Goal: Use online tool/utility

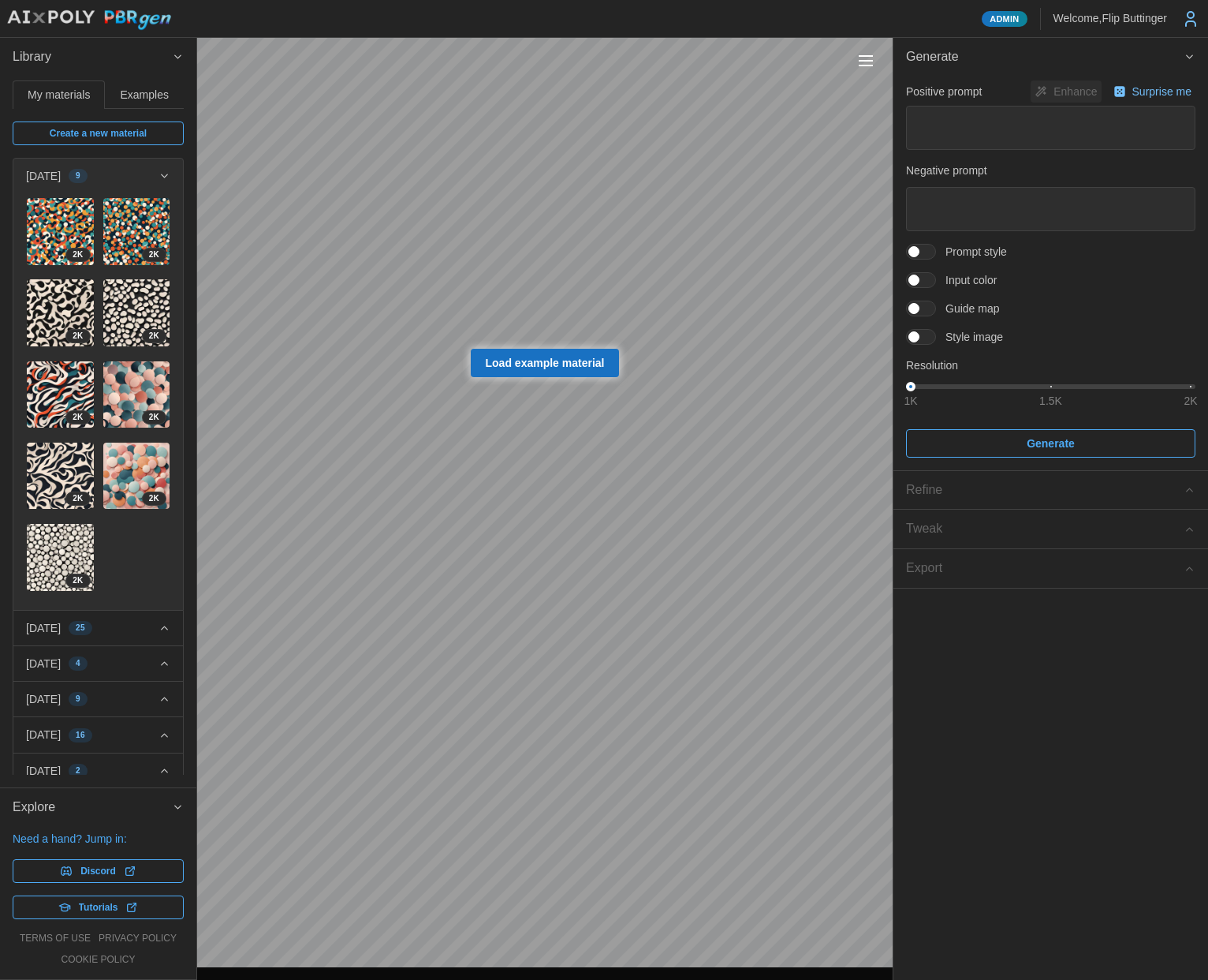
click at [61, 620] on p "[DATE]" at bounding box center [43, 628] width 35 height 16
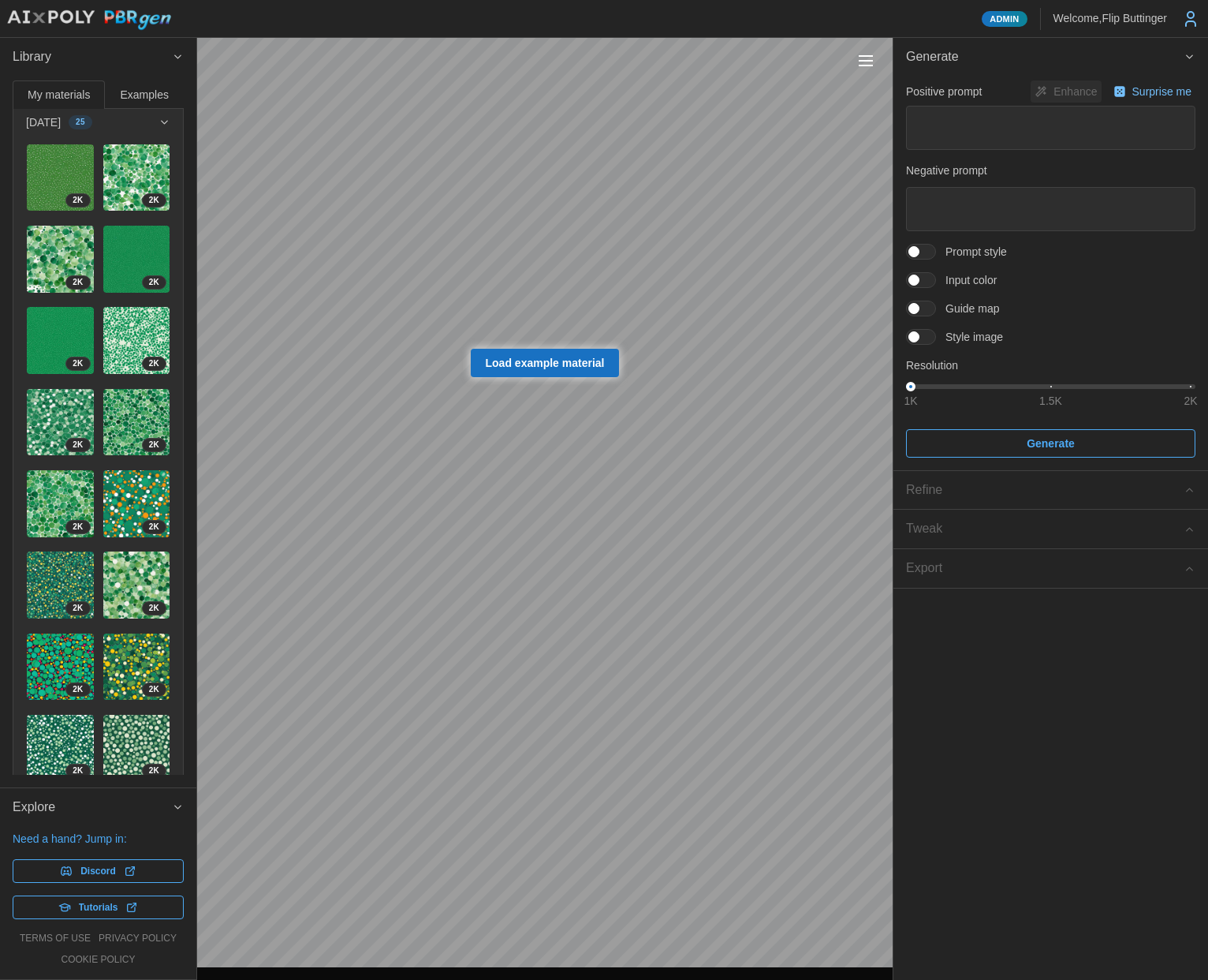
scroll to position [511, 0]
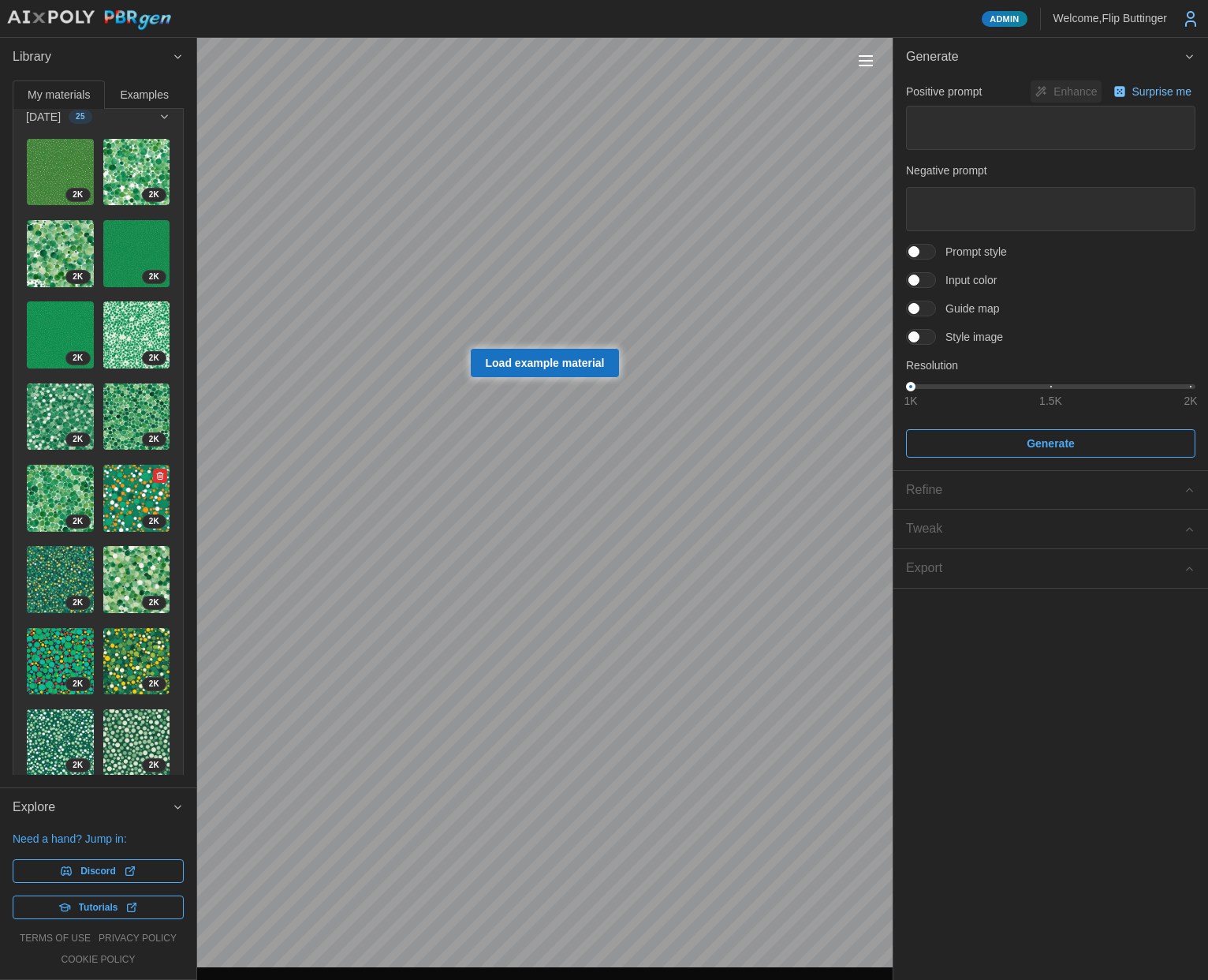
click at [123, 465] on img at bounding box center [137, 498] width 67 height 67
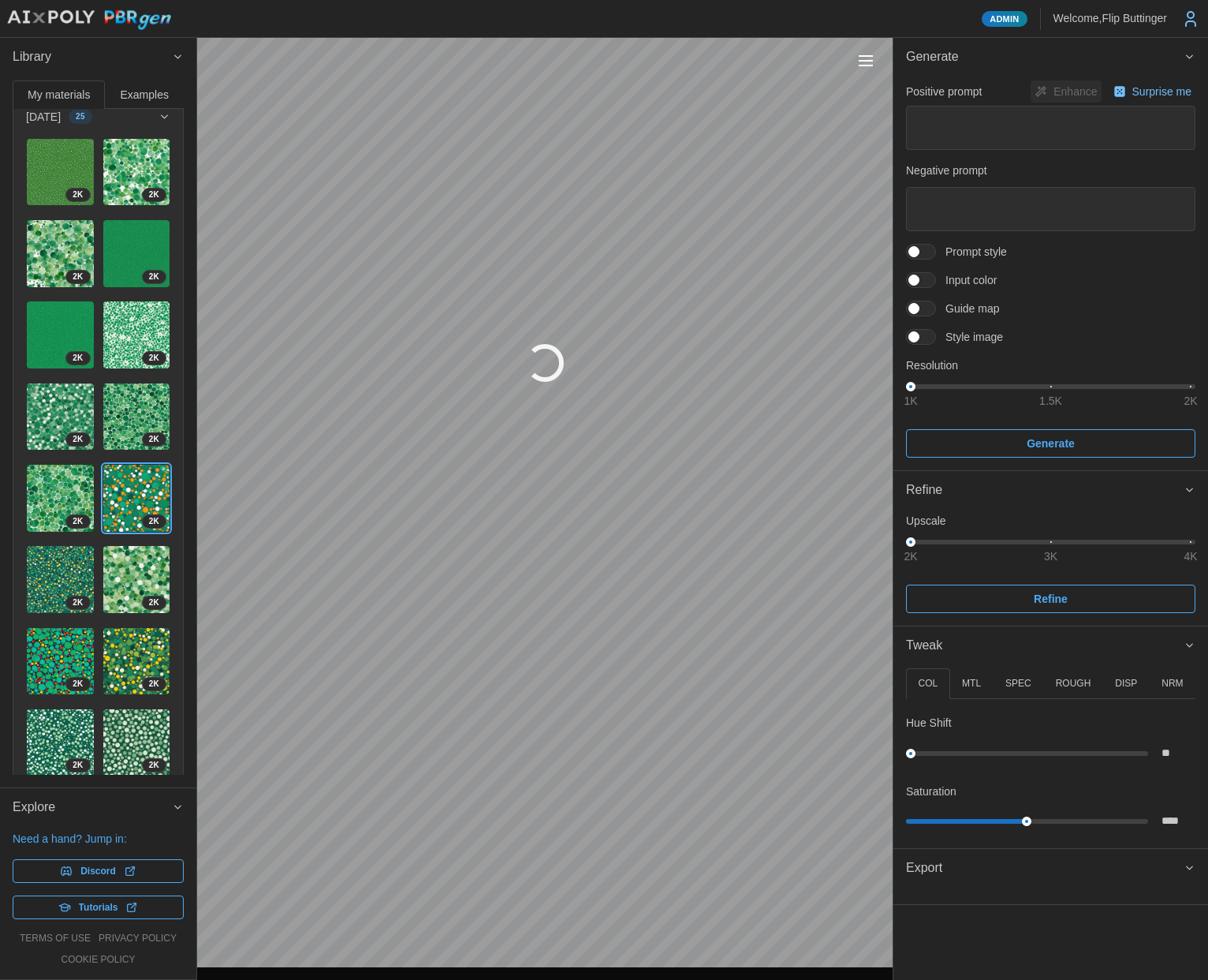
type textarea "*"
type textarea "**********"
type textarea "********"
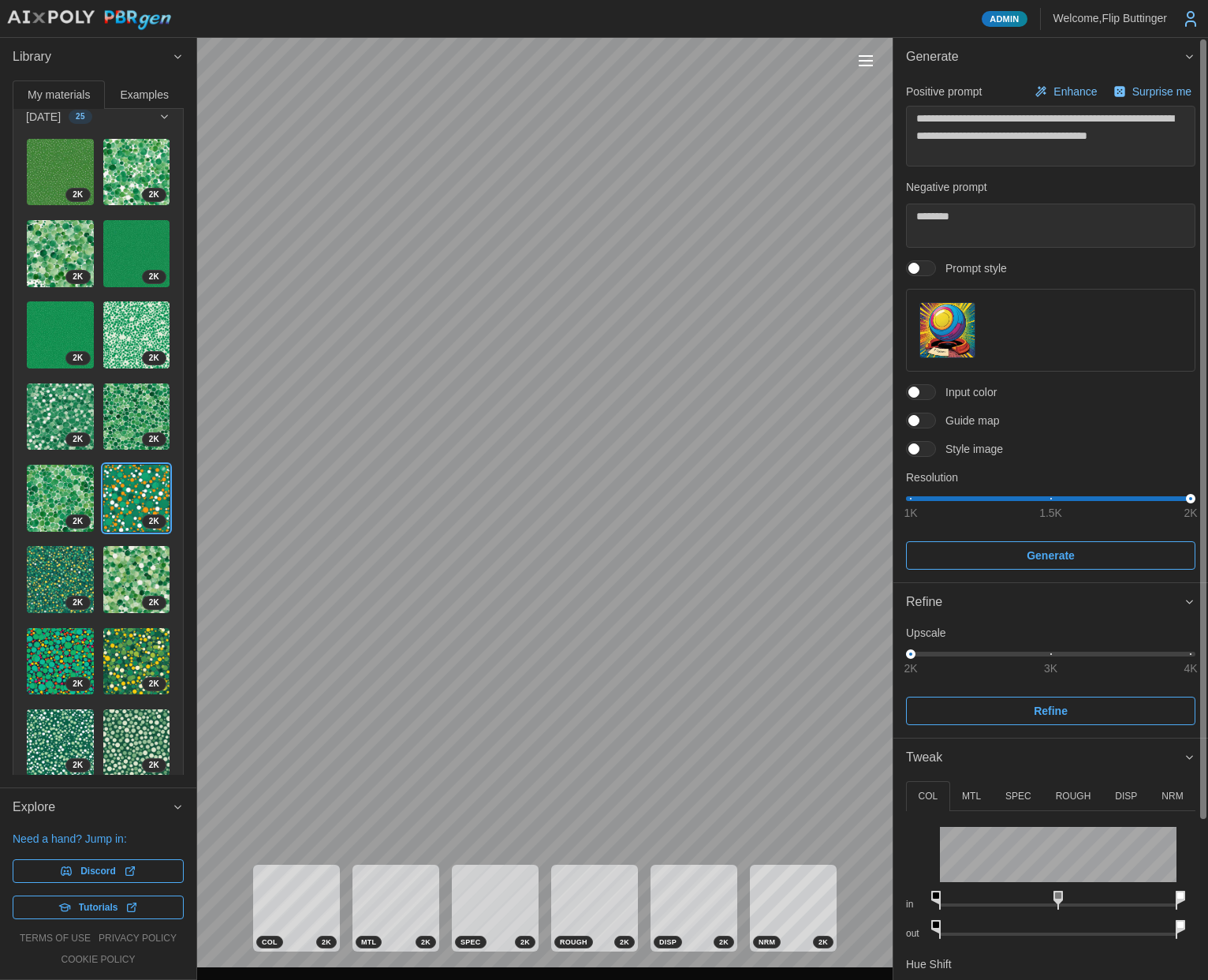
click at [978, 604] on div "Refine" at bounding box center [1044, 602] width 277 height 20
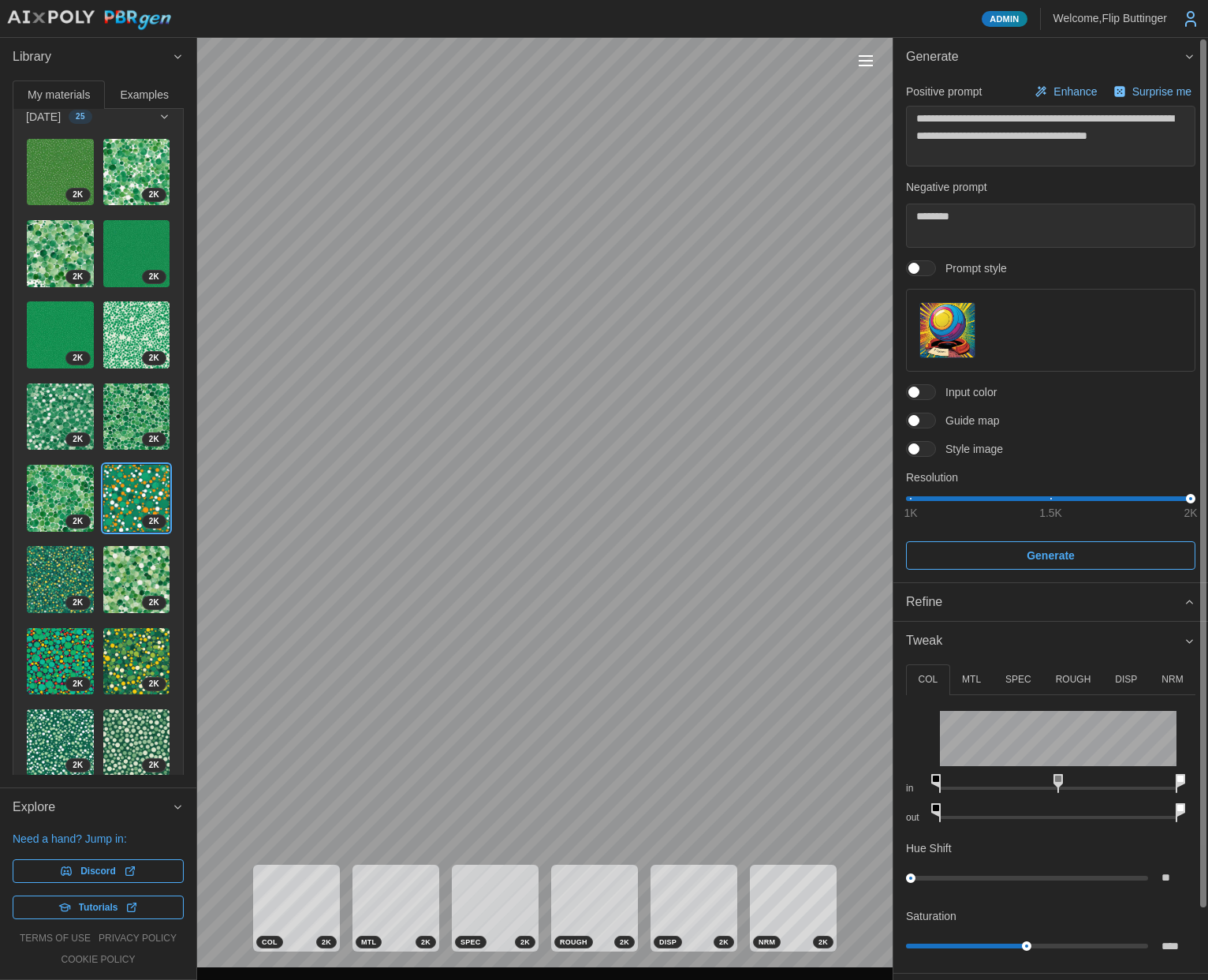
click at [985, 631] on span "Tweak" at bounding box center [1044, 640] width 277 height 38
type textarea "*"
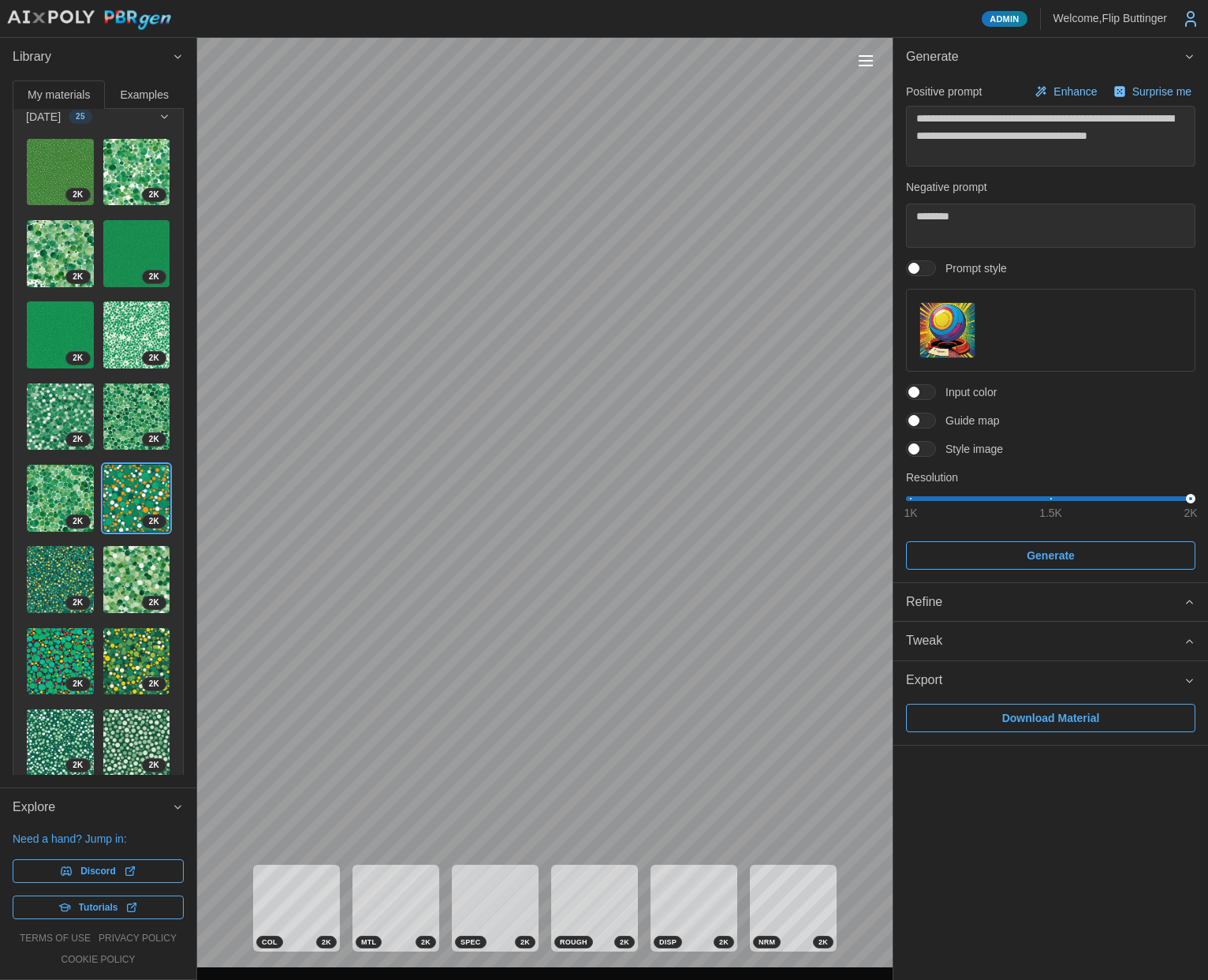
drag, startPoint x: 1041, startPoint y: 717, endPoint x: 1184, endPoint y: 639, distance: 162.9
click at [1041, 718] on span "Download Material" at bounding box center [1051, 718] width 97 height 27
